Goal: Task Accomplishment & Management: Manage account settings

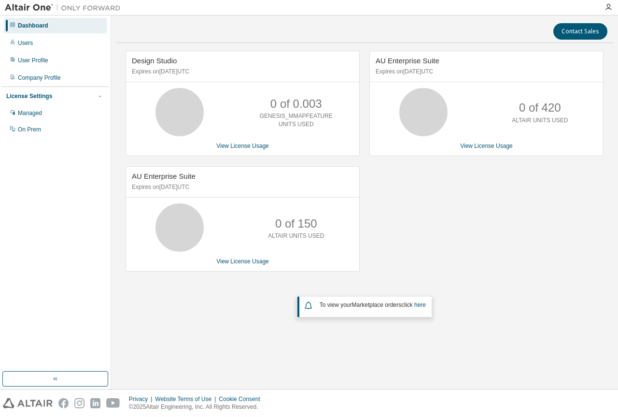
click at [45, 27] on div "Dashboard" at bounding box center [33, 26] width 30 height 8
click at [46, 48] on div "Users" at bounding box center [55, 42] width 103 height 15
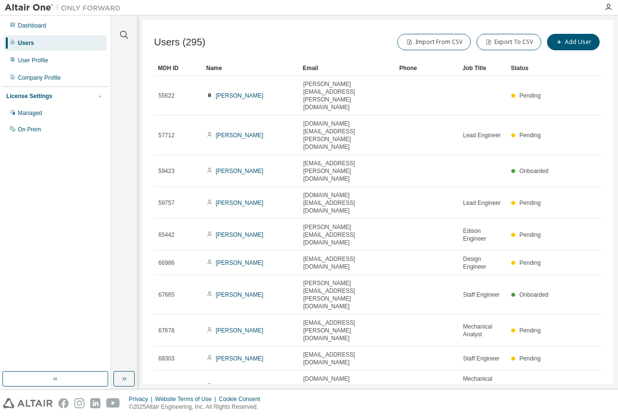
click at [474, 412] on icon "button" at bounding box center [474, 415] width 6 height 6
click at [488, 350] on div "100" at bounding box center [500, 351] width 77 height 12
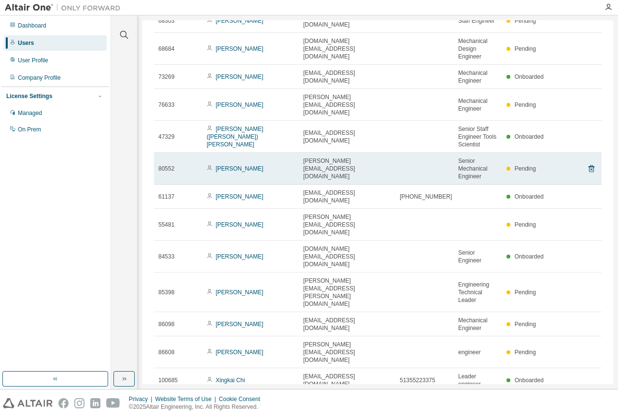
scroll to position [338, 0]
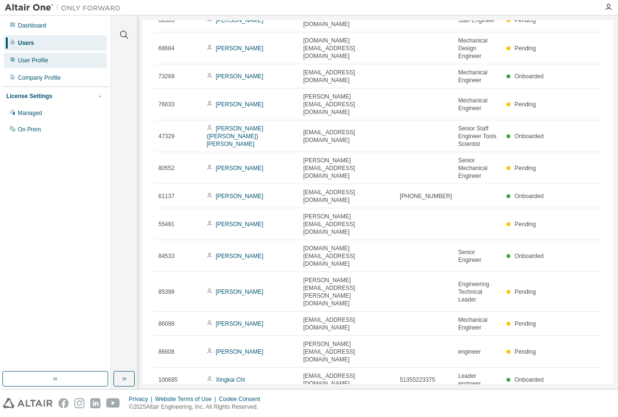
click at [74, 58] on div "User Profile" at bounding box center [55, 60] width 103 height 15
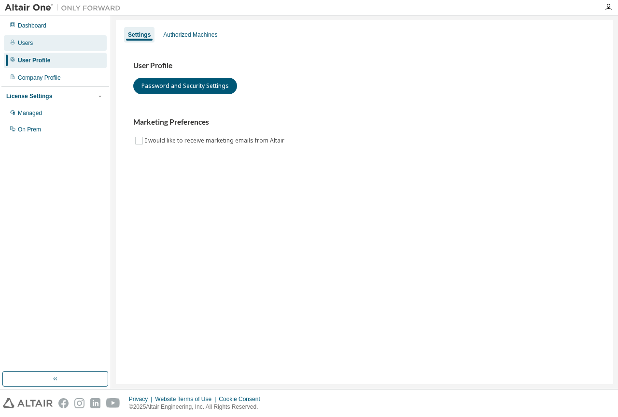
click at [75, 47] on div "Users" at bounding box center [55, 42] width 103 height 15
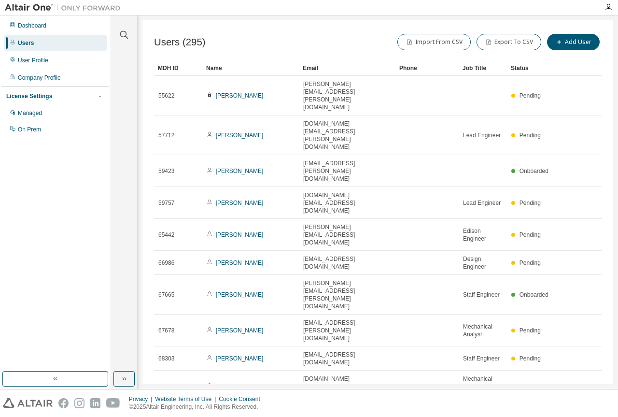
click at [469, 411] on button "10" at bounding box center [469, 415] width 13 height 8
click at [488, 350] on div "100" at bounding box center [500, 351] width 77 height 12
click at [210, 69] on div "Name" at bounding box center [250, 67] width 89 height 15
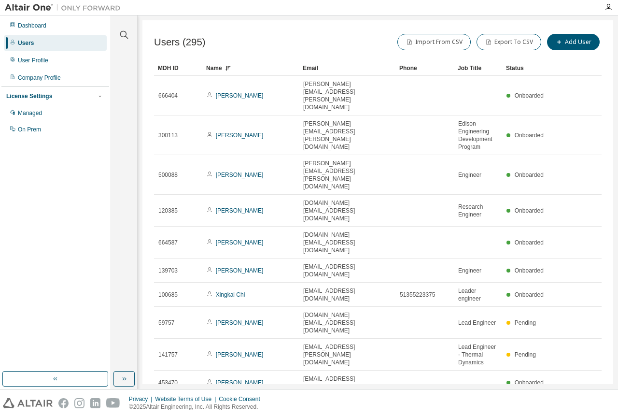
click at [218, 64] on div "Name" at bounding box center [250, 67] width 89 height 15
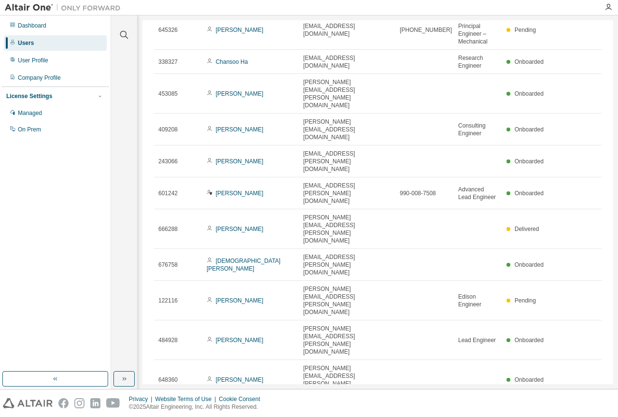
scroll to position [1764, 0]
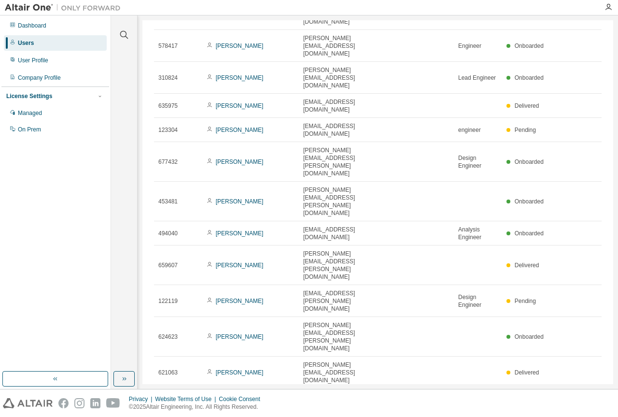
scroll to position [1733, 0]
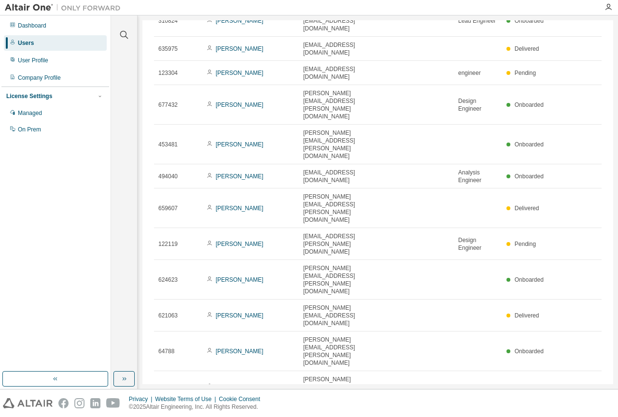
type input "*"
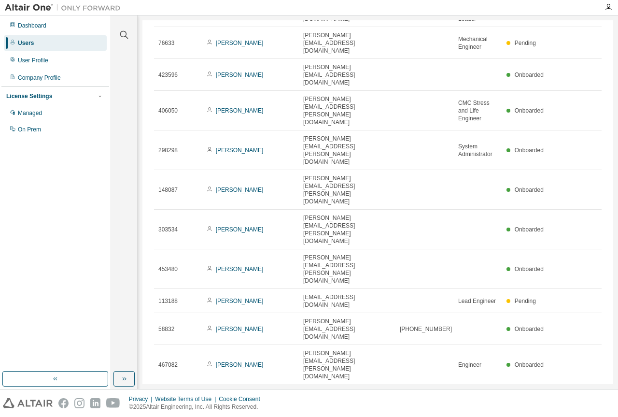
scroll to position [250, 0]
drag, startPoint x: 397, startPoint y: 320, endPoint x: 300, endPoint y: 319, distance: 97.0
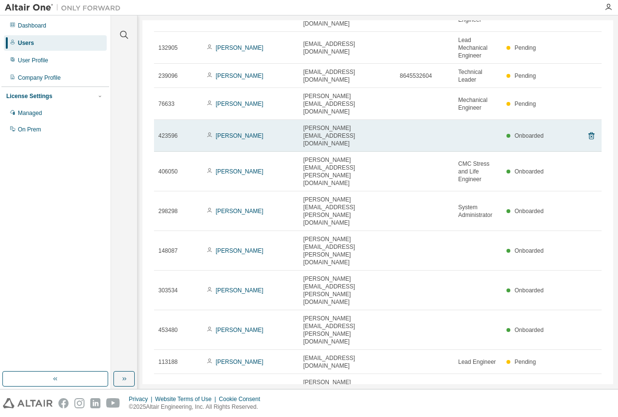
scroll to position [241, 0]
